Goal: Communication & Community: Answer question/provide support

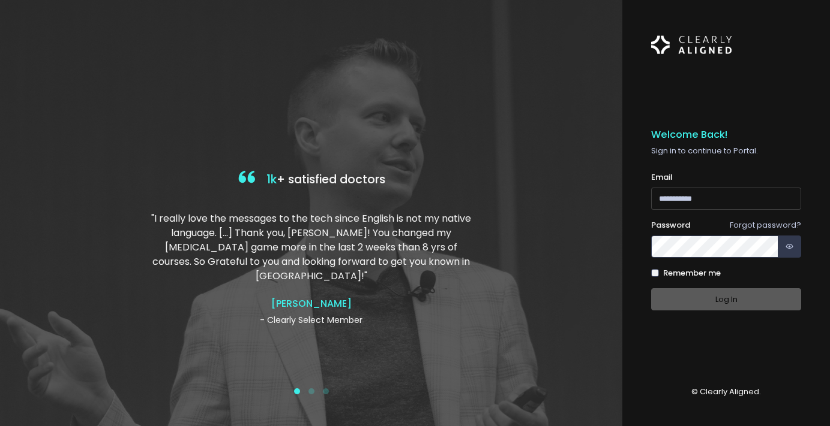
click at [721, 199] on input "email" at bounding box center [726, 199] width 150 height 22
type input "**********"
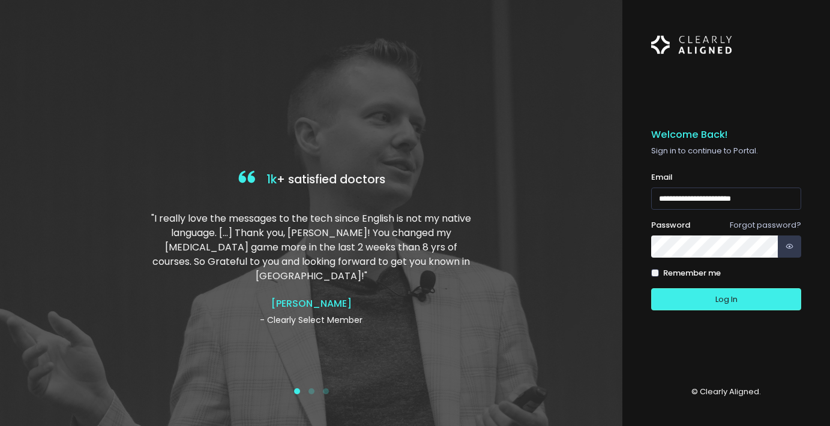
click at [651, 289] on button "Log In" at bounding box center [726, 300] width 150 height 22
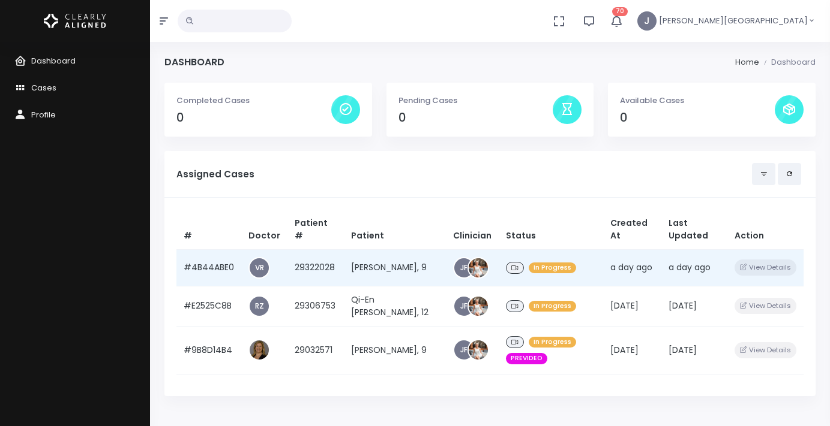
click at [555, 260] on div "In Progress" at bounding box center [551, 268] width 90 height 17
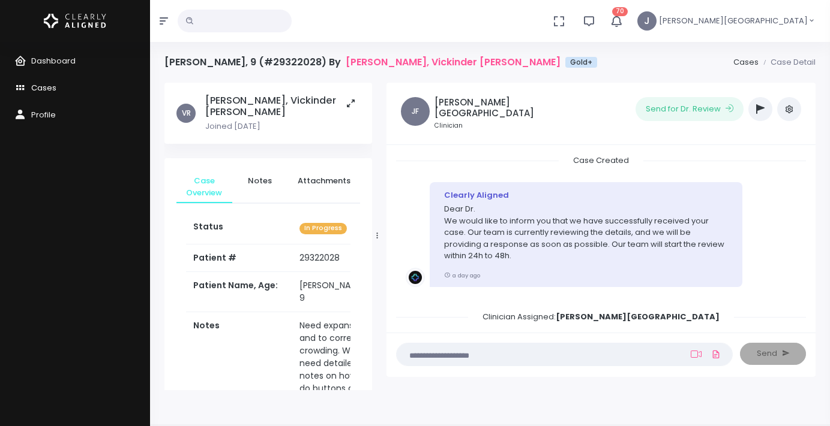
scroll to position [21, 0]
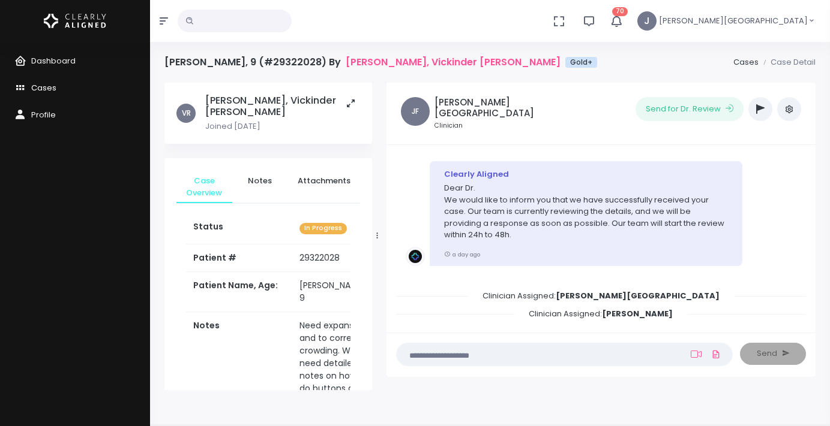
click at [46, 89] on span "Cases" at bounding box center [43, 87] width 25 height 11
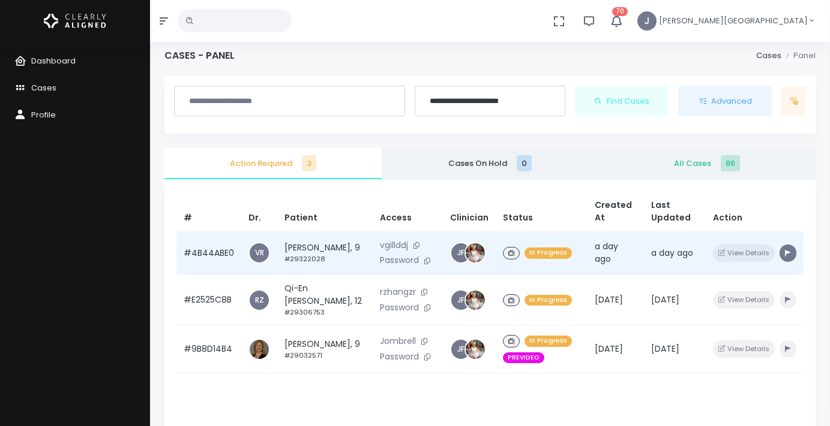
scroll to position [8, 0]
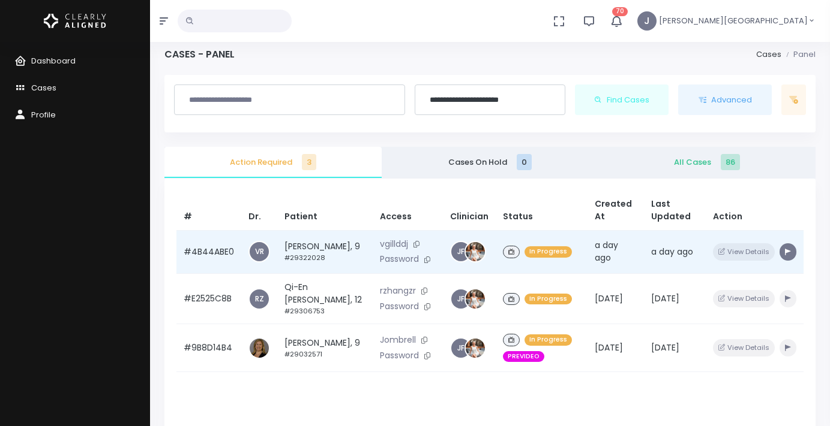
click at [785, 254] on icon "button" at bounding box center [788, 252] width 6 height 7
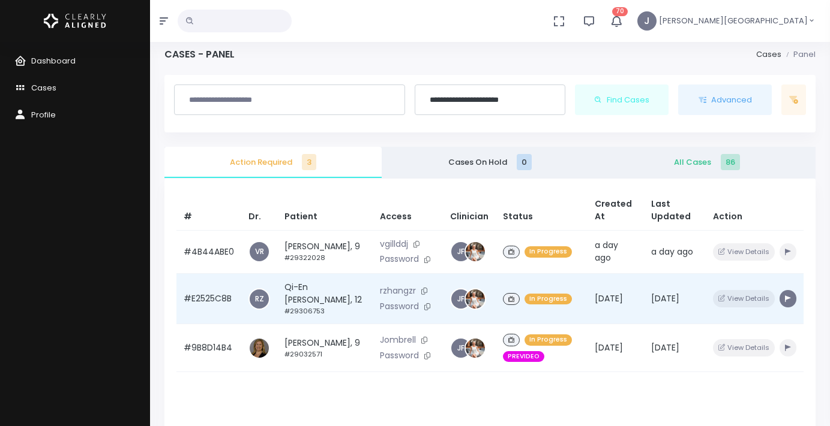
click at [786, 302] on icon "button" at bounding box center [788, 299] width 6 height 7
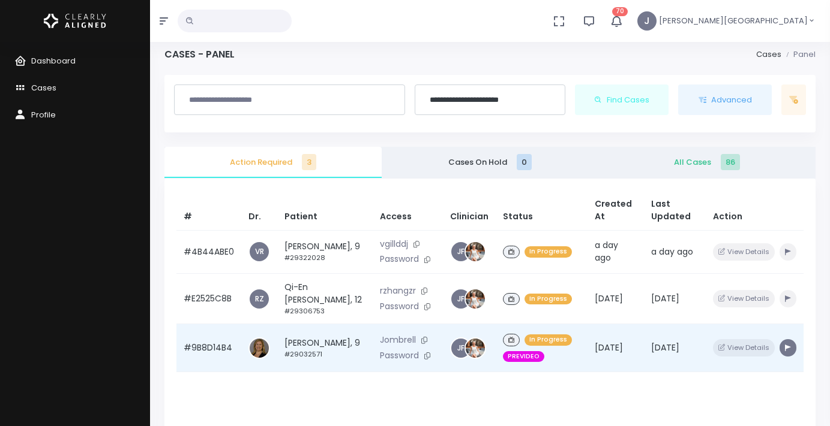
click at [789, 352] on icon "button" at bounding box center [788, 348] width 6 height 7
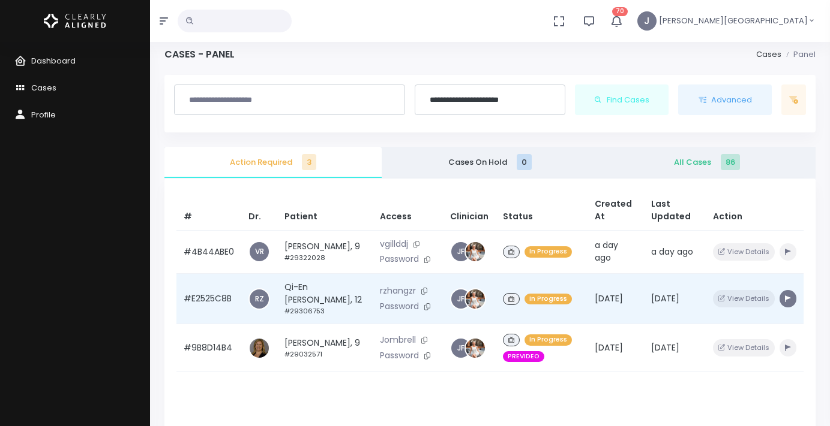
click at [789, 302] on icon "button" at bounding box center [788, 299] width 6 height 7
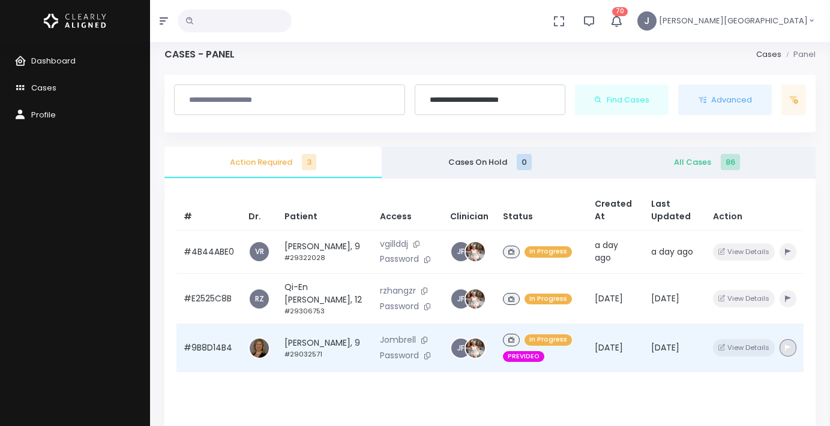
click at [786, 352] on icon "button" at bounding box center [788, 348] width 6 height 7
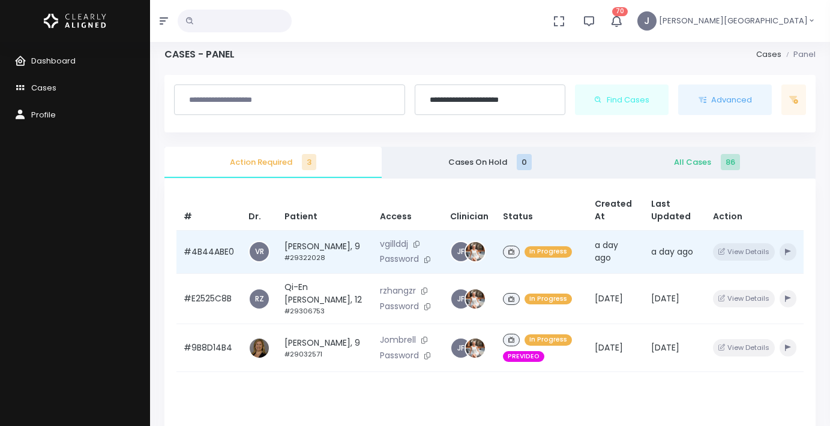
click at [552, 265] on td "In Progress" at bounding box center [541, 252] width 92 height 44
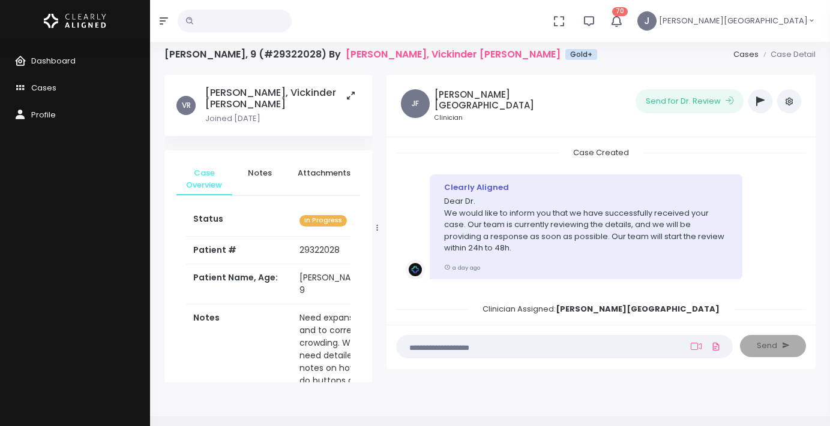
scroll to position [21, 0]
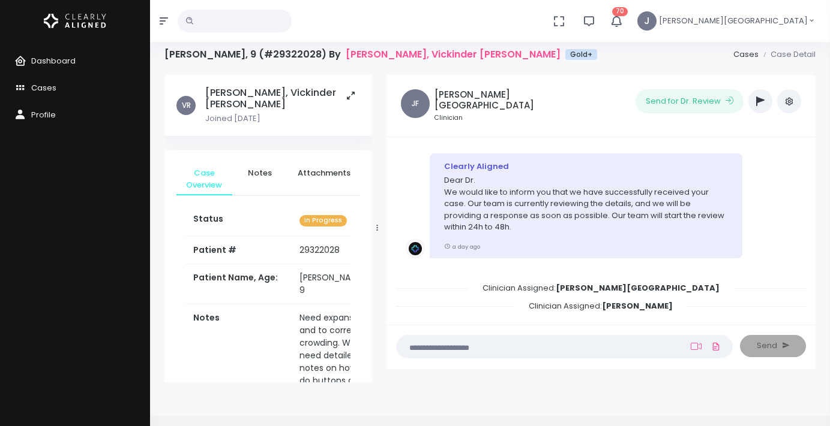
click at [760, 98] on icon "button" at bounding box center [760, 102] width 8 height 10
click at [756, 100] on icon "button" at bounding box center [760, 102] width 8 height 10
click at [789, 100] on icon "button" at bounding box center [789, 102] width 10 height 10
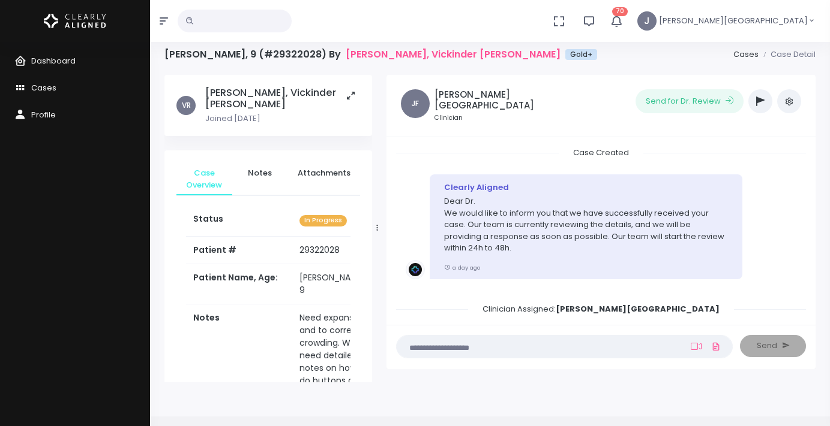
scroll to position [0, 0]
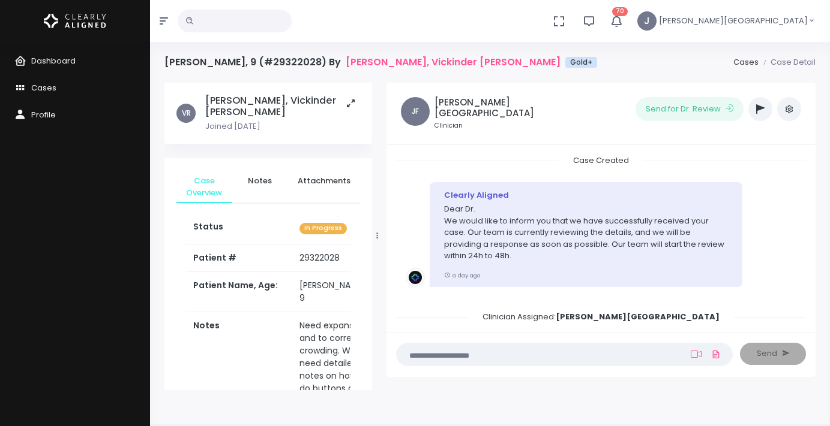
click at [761, 107] on icon "button" at bounding box center [760, 109] width 8 height 10
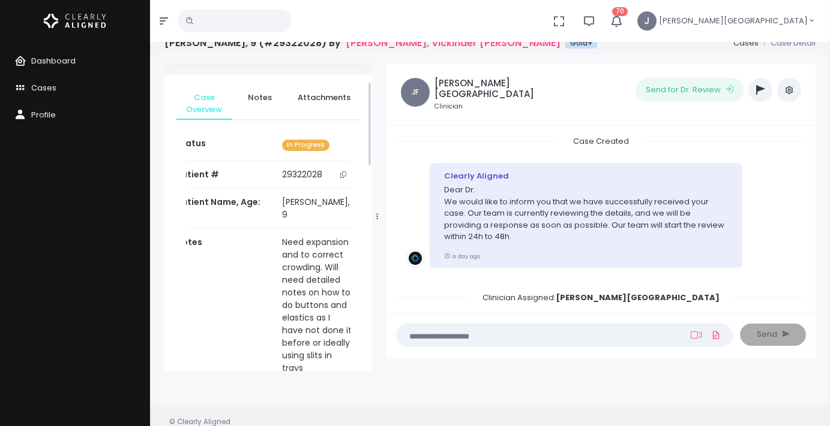
scroll to position [64, 0]
click at [259, 92] on span "Notes" at bounding box center [260, 98] width 37 height 12
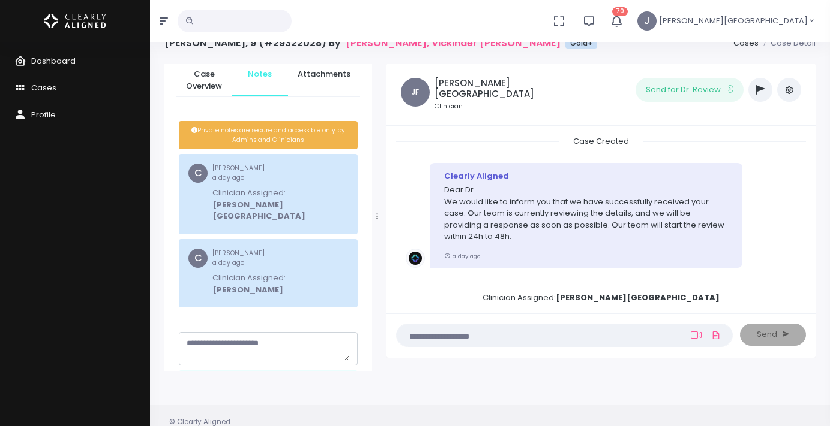
scroll to position [91, 0]
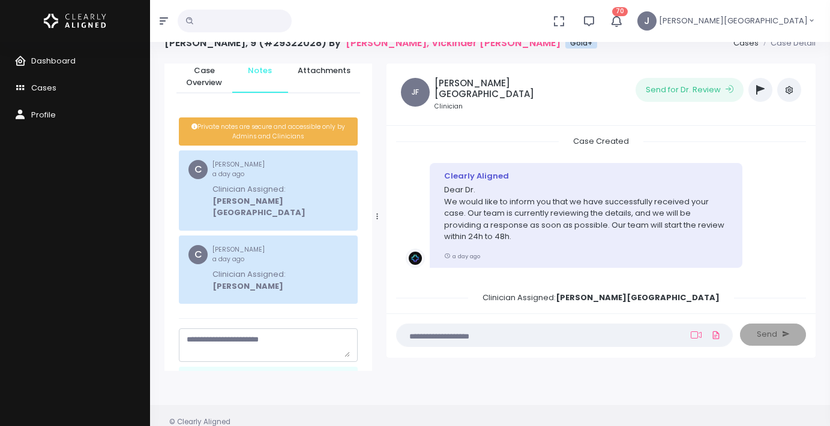
click at [282, 334] on textarea "scrollable content" at bounding box center [268, 345] width 163 height 23
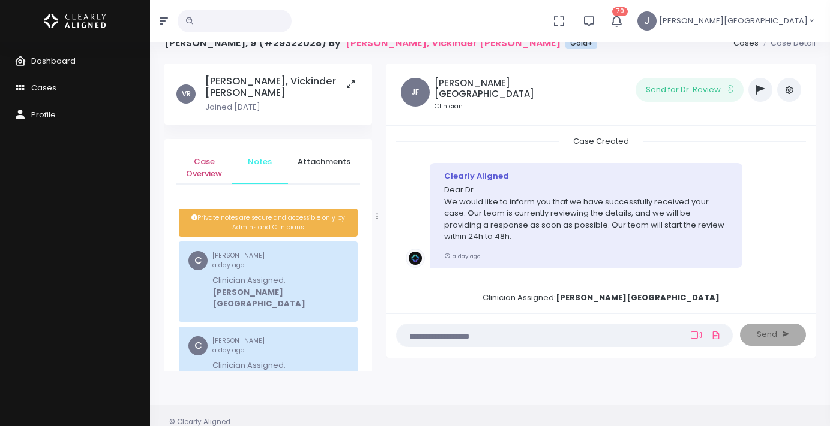
click at [212, 158] on span "Case Overview" at bounding box center [204, 167] width 37 height 23
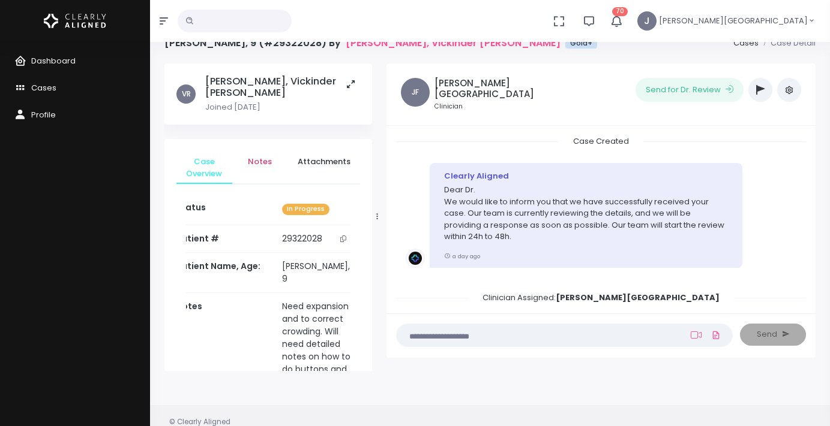
click at [266, 157] on link "Notes" at bounding box center [260, 162] width 56 height 22
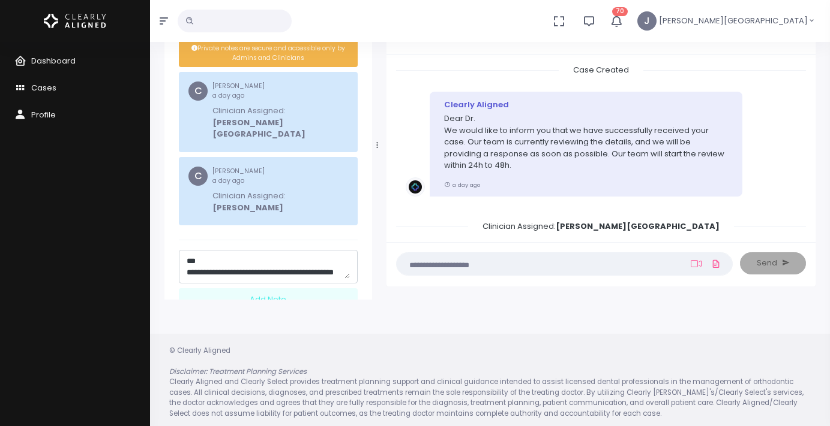
scroll to position [89, 0]
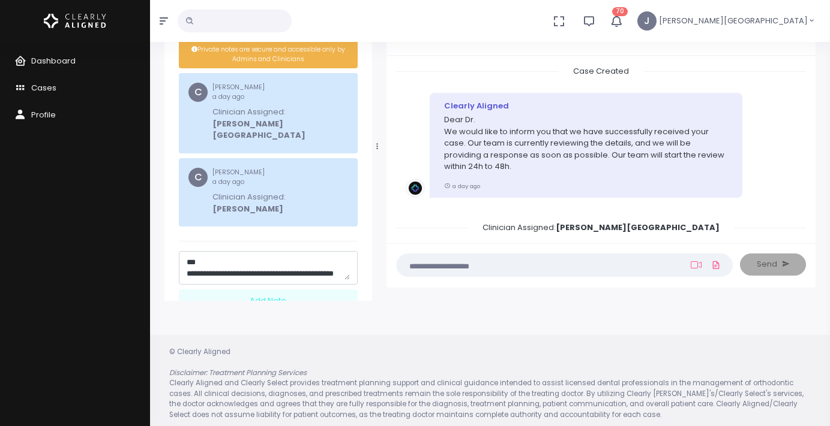
click at [226, 257] on textarea "**********" at bounding box center [268, 268] width 163 height 23
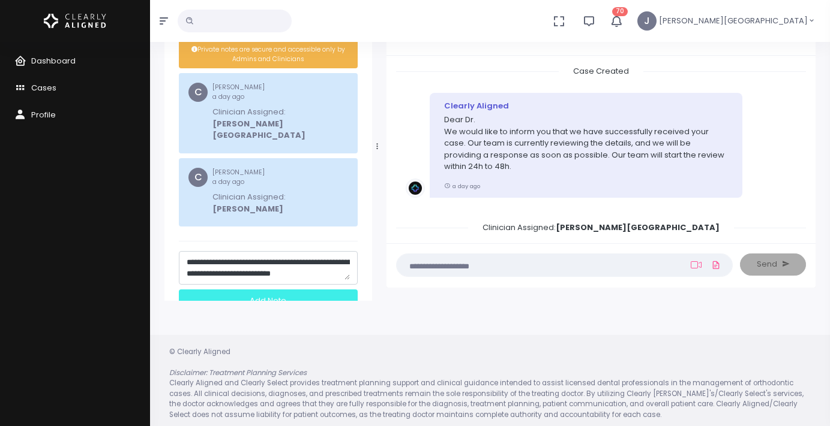
scroll to position [47, 0]
type textarea "**********"
click at [267, 290] on div "Add Note" at bounding box center [268, 301] width 179 height 22
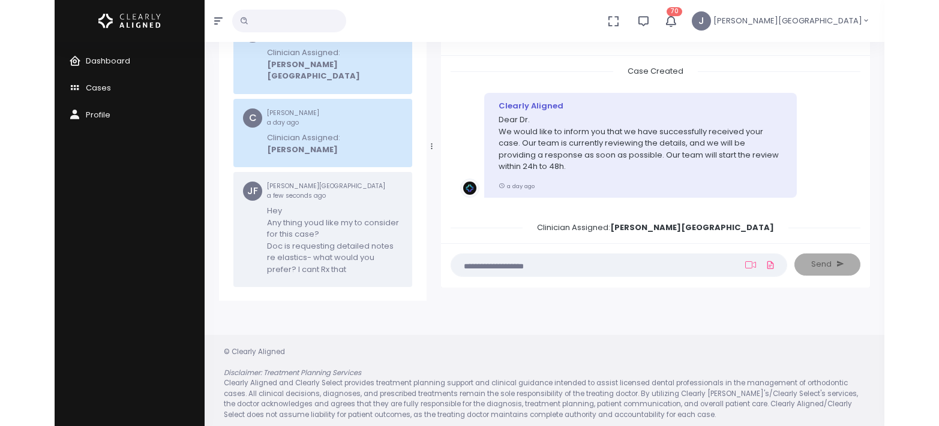
scroll to position [0, 0]
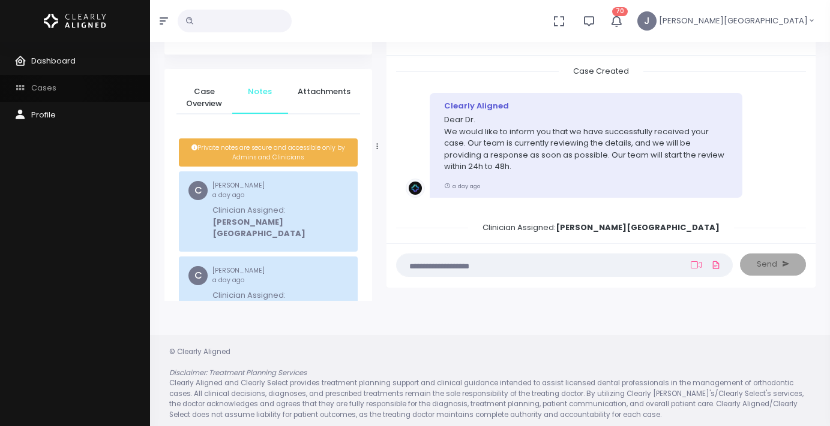
click at [62, 89] on link "Cases" at bounding box center [75, 88] width 150 height 27
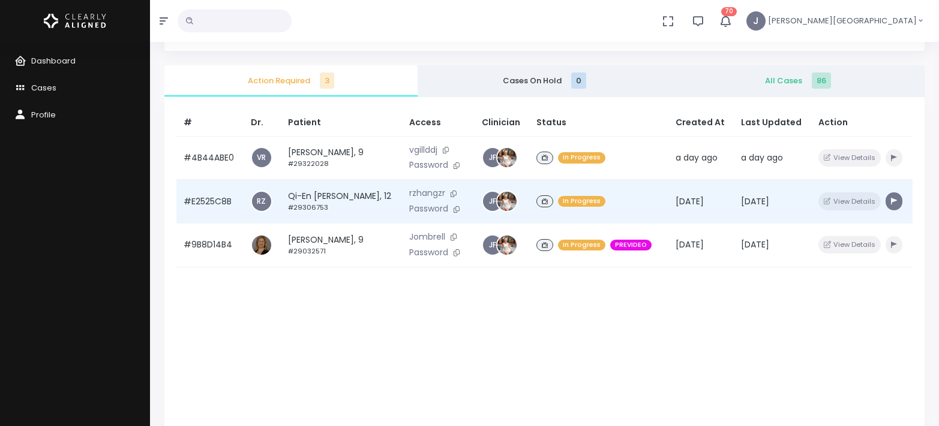
click at [829, 200] on button "button" at bounding box center [893, 201] width 17 height 17
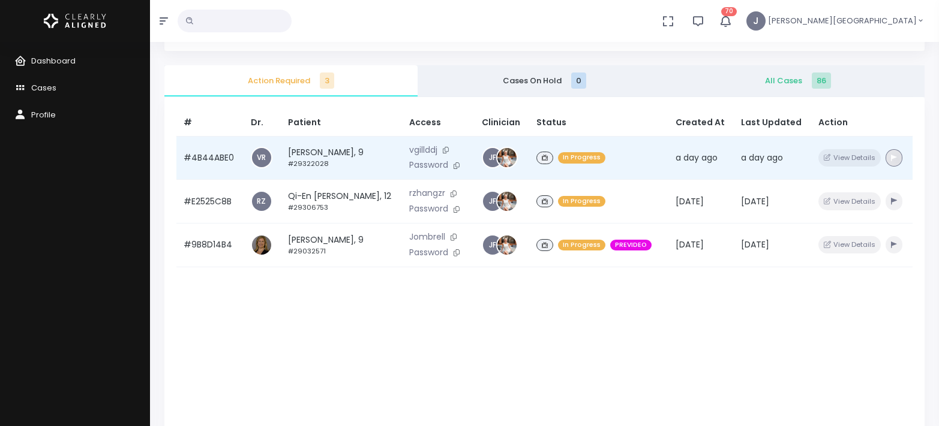
click at [829, 159] on button "button" at bounding box center [893, 157] width 17 height 17
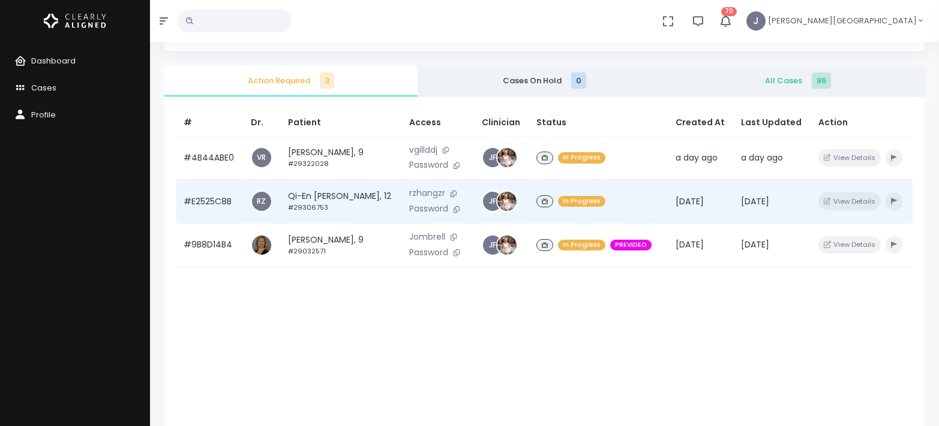
click at [343, 196] on td "Qi-En [PERSON_NAME], 12 #29306753" at bounding box center [341, 202] width 121 height 44
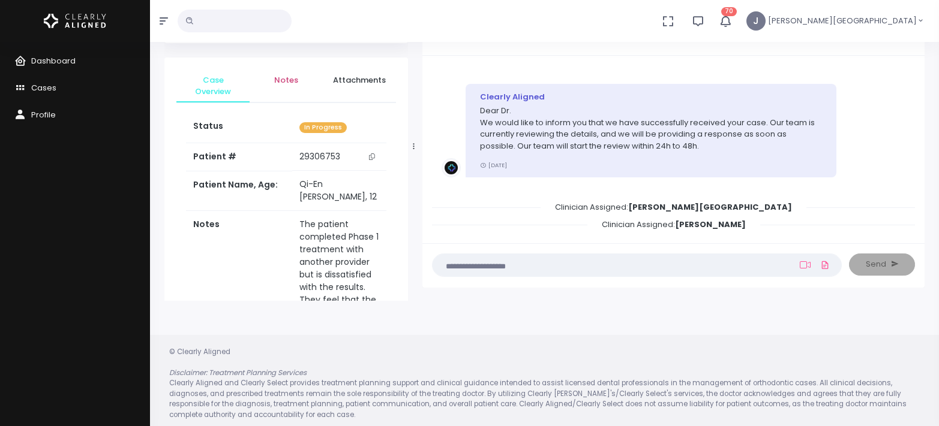
click at [289, 82] on span "Notes" at bounding box center [286, 80] width 54 height 12
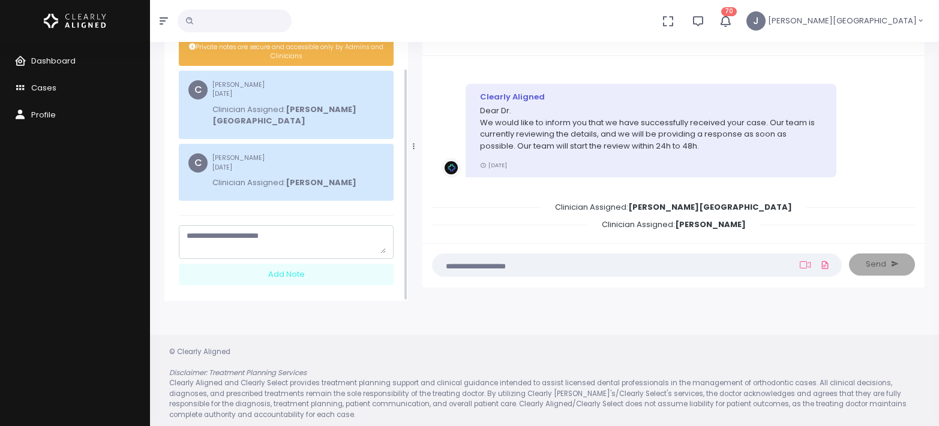
scroll to position [98, 0]
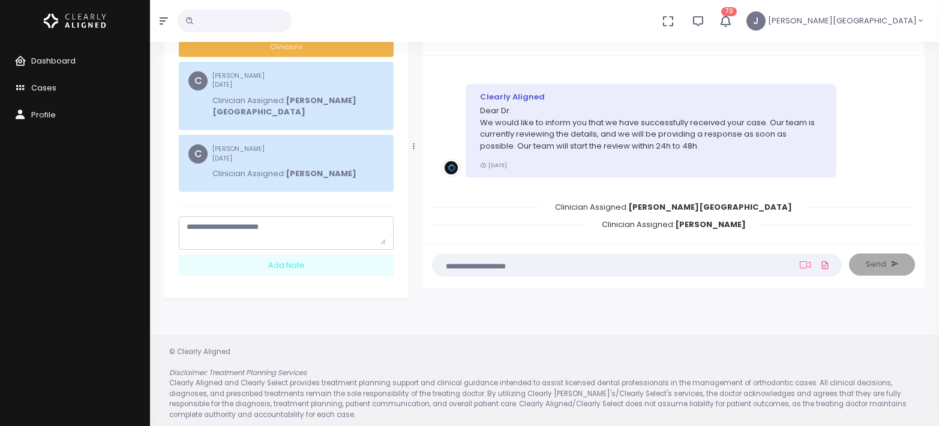
click at [290, 221] on textarea "scrollable content" at bounding box center [286, 232] width 199 height 23
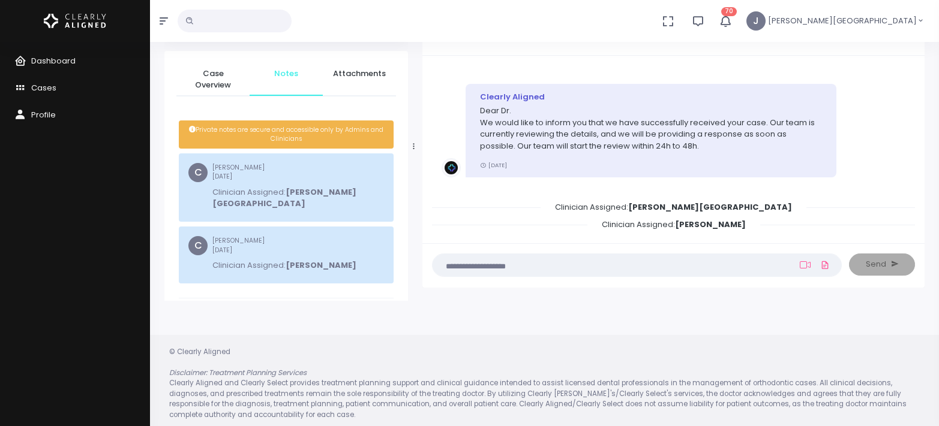
scroll to position [0, 0]
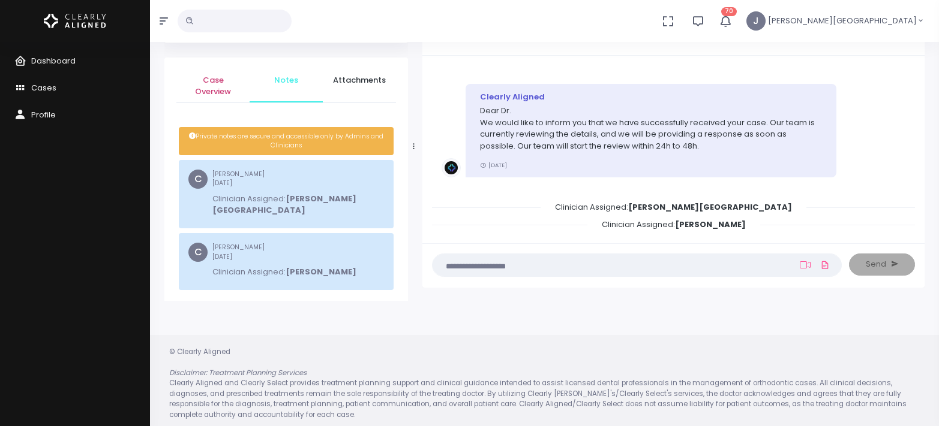
click at [202, 89] on span "Case Overview" at bounding box center [213, 85] width 54 height 23
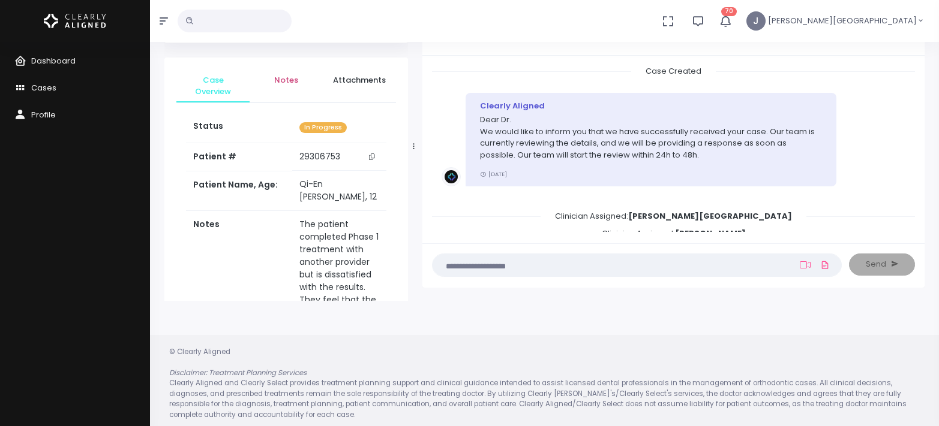
click at [292, 82] on span "Notes" at bounding box center [286, 80] width 54 height 12
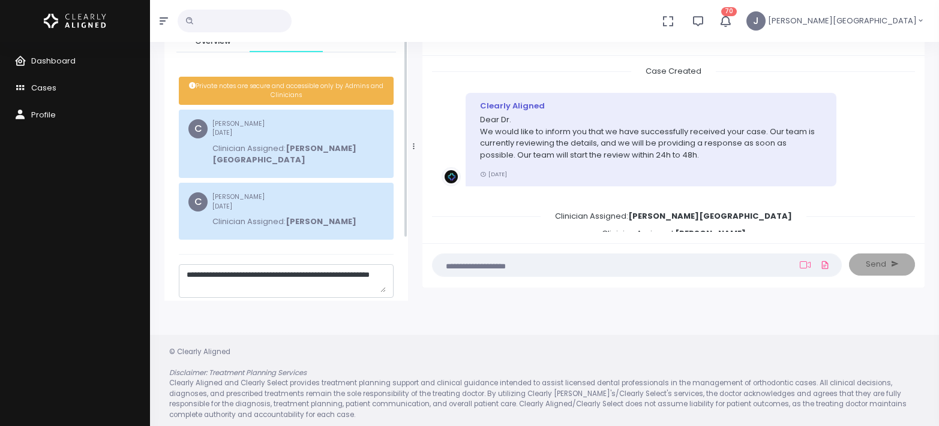
scroll to position [98, 0]
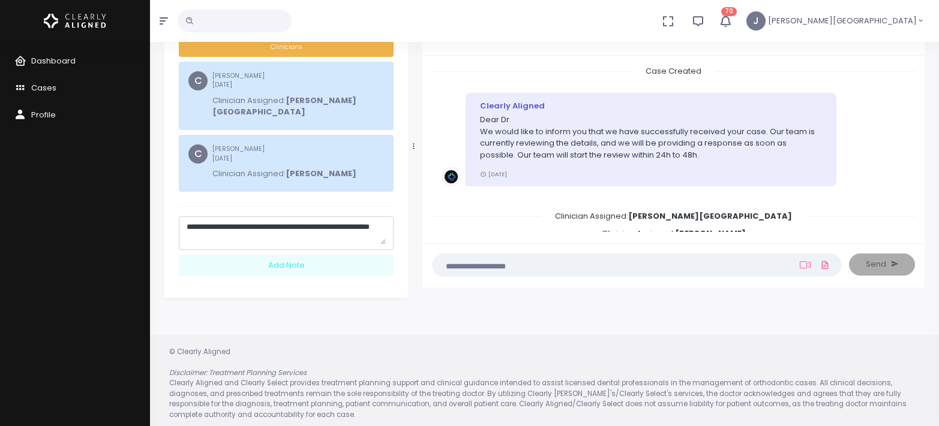
click at [252, 221] on textarea "**********" at bounding box center [286, 232] width 199 height 23
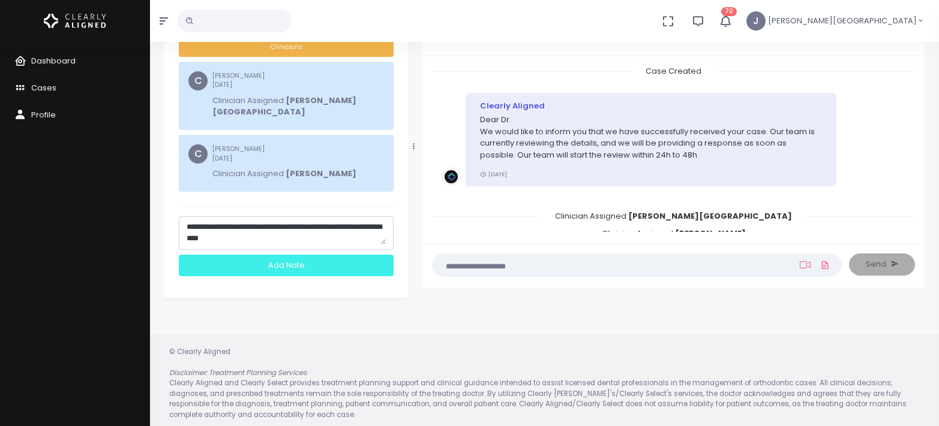
type textarea "**********"
click at [301, 255] on div "Add Note" at bounding box center [286, 266] width 215 height 22
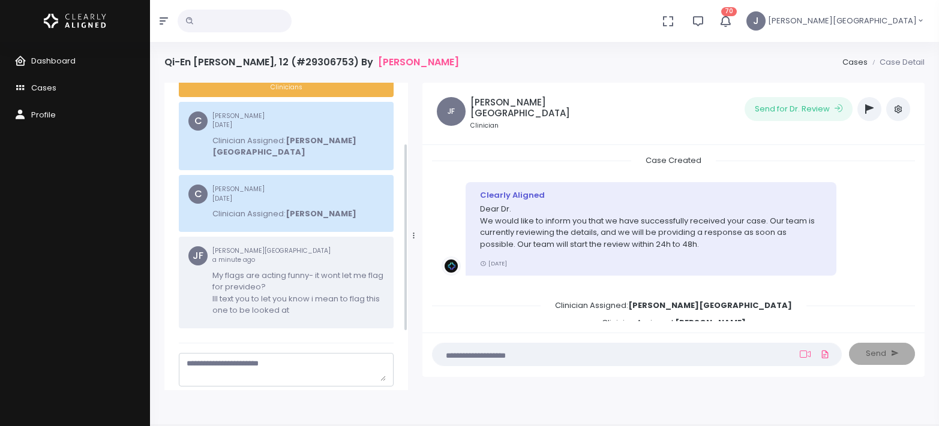
scroll to position [0, 0]
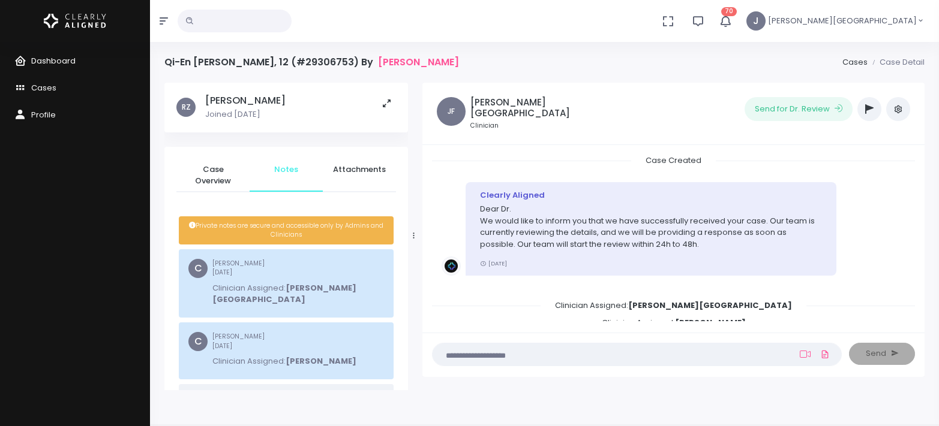
click at [91, 67] on link "Dashboard" at bounding box center [75, 61] width 150 height 27
